Goal: Information Seeking & Learning: Find specific fact

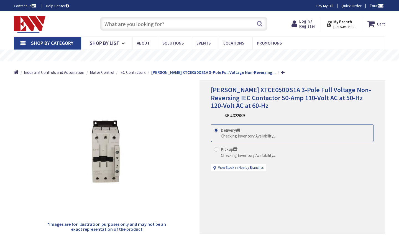
type input "Riverwalk, Chicago, IL 60601, USA"
